Goal: Task Accomplishment & Management: Use online tool/utility

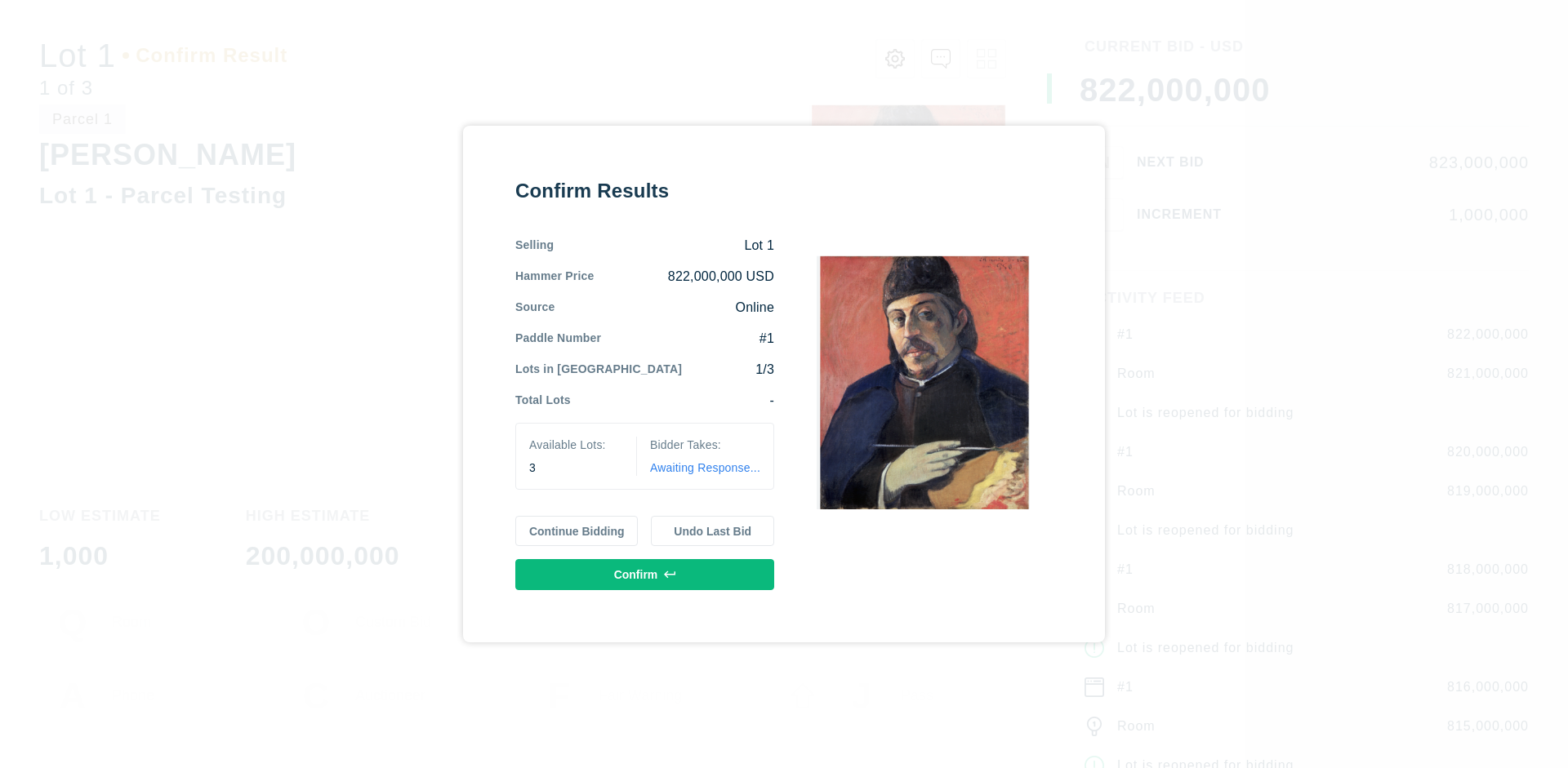
click at [577, 531] on button "Continue Bidding" at bounding box center [576, 531] width 123 height 31
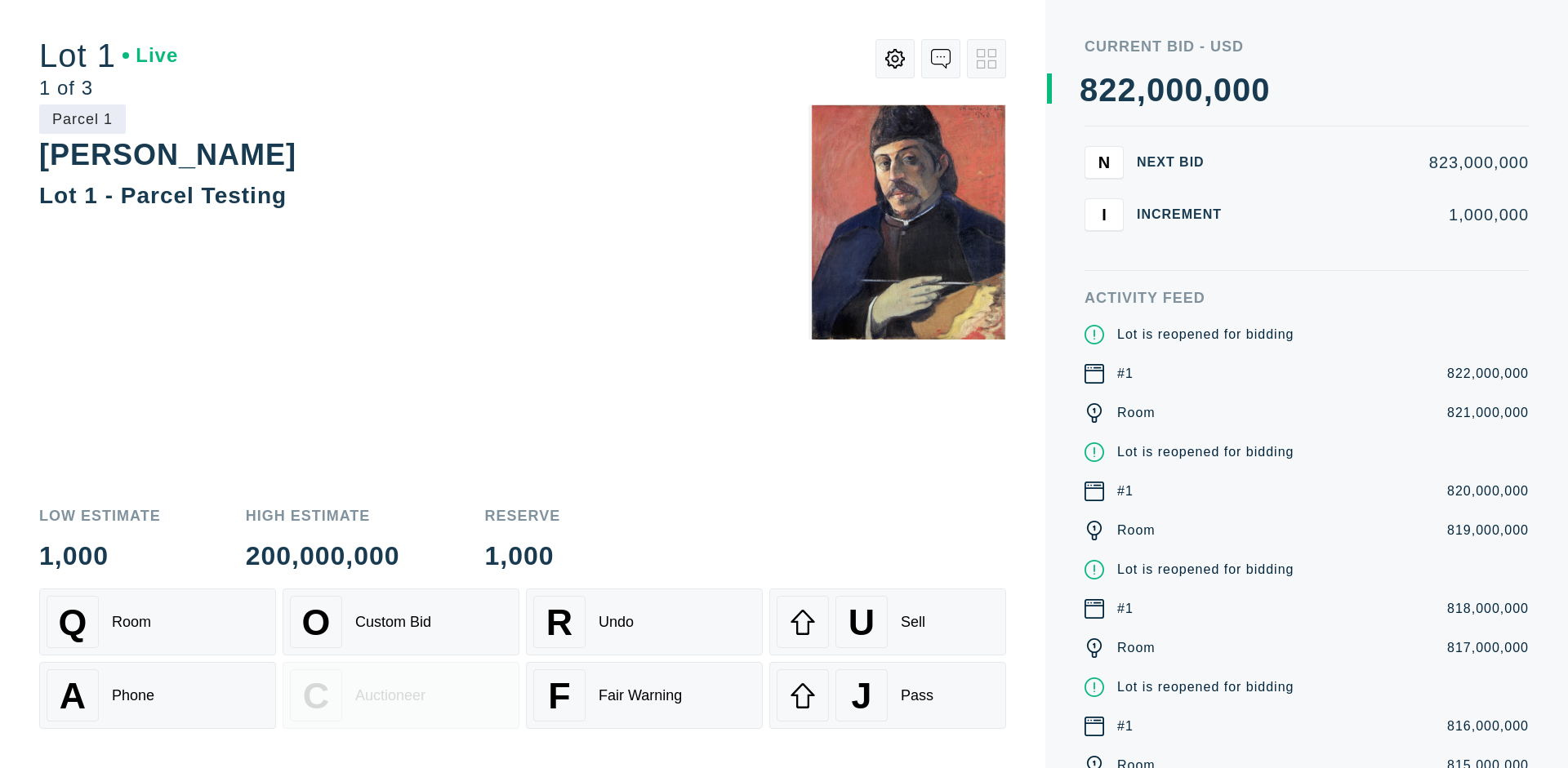
click at [158, 621] on div "Q Room" at bounding box center [157, 621] width 222 height 52
